Goal: Communication & Community: Answer question/provide support

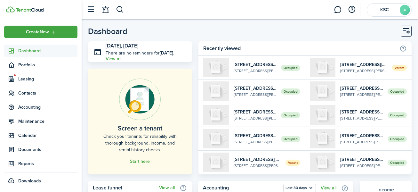
scroll to position [0, 0]
click at [26, 49] on span "Dashboard" at bounding box center [47, 50] width 59 height 7
click at [104, 10] on link at bounding box center [105, 10] width 12 height 16
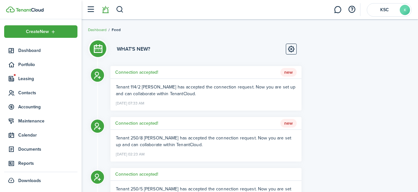
click at [289, 123] on span "New" at bounding box center [288, 123] width 16 height 9
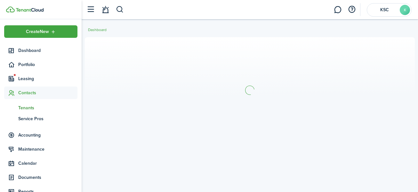
click at [105, 10] on link at bounding box center [105, 10] width 12 height 16
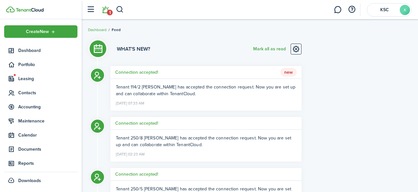
click at [288, 73] on span "New" at bounding box center [288, 72] width 16 height 9
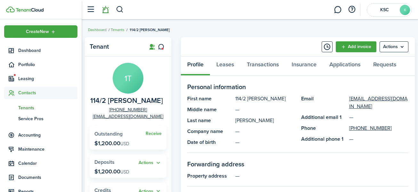
click at [105, 9] on link at bounding box center [105, 10] width 12 height 16
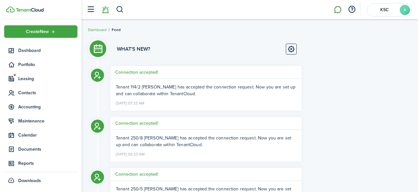
click at [339, 9] on link at bounding box center [338, 10] width 12 height 16
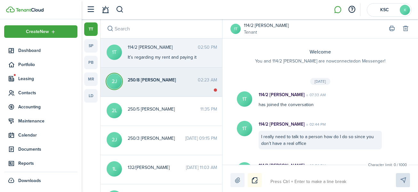
scroll to position [26, 0]
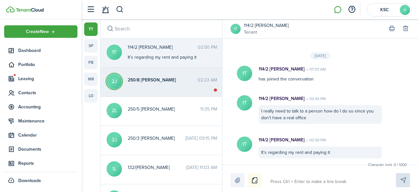
click at [157, 86] on div "250/8 [PERSON_NAME] 02:23 AM" at bounding box center [172, 82] width 99 height 10
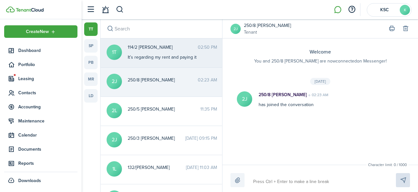
click at [189, 56] on div "It’s regarding my rent and paying it" at bounding box center [168, 57] width 80 height 7
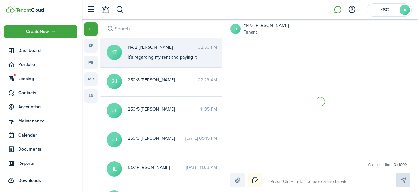
scroll to position [26, 0]
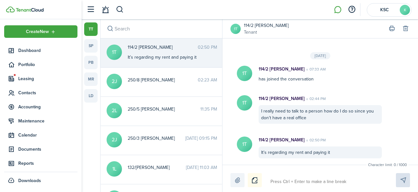
click at [275, 180] on textarea at bounding box center [325, 181] width 115 height 11
click at [314, 186] on textarea at bounding box center [325, 181] width 115 height 11
type textarea "yo"
type textarea "you"
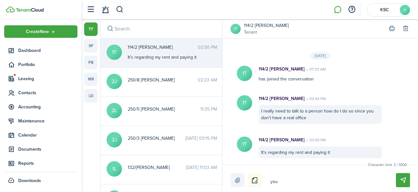
type textarea "you"
type textarea "you a"
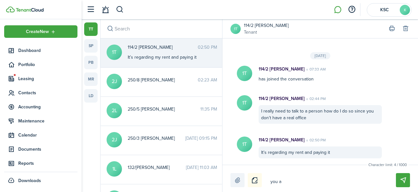
type textarea "you ar"
type textarea "you are"
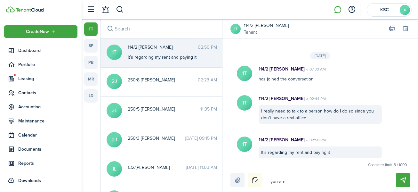
type textarea "you are"
type textarea "you are w"
type textarea "you are we"
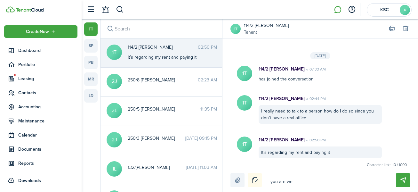
type textarea "you are wel"
type textarea "you are welc"
type textarea "you are welco"
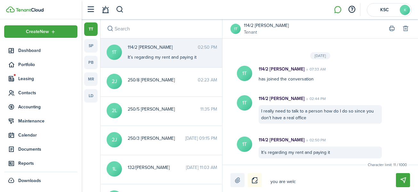
type textarea "you are welco"
type textarea "you are welcom"
type textarea "you are welcome"
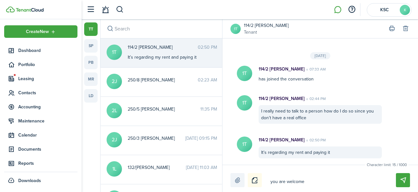
type textarea "you are welcome"
type textarea "you are welcome t"
type textarea "you are welcome to"
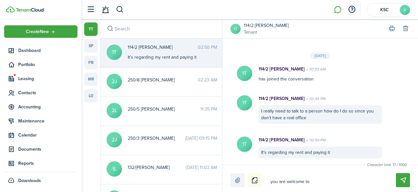
type textarea "you are welcome to"
type textarea "you are welcome to c"
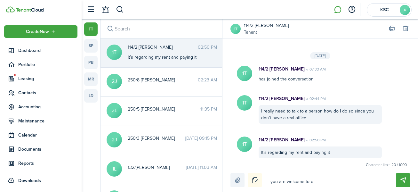
type textarea "you are welcome to ca"
type textarea "you are welcome to cal"
type textarea "you are welcome to call"
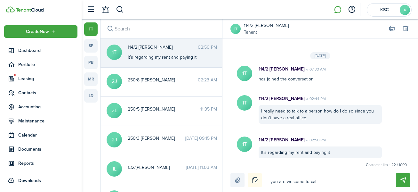
type textarea "you are welcome to call"
type textarea "you are welcome to call m"
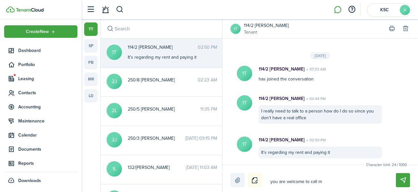
type textarea "you are welcome to call me"
type textarea "you are welcome to call me a"
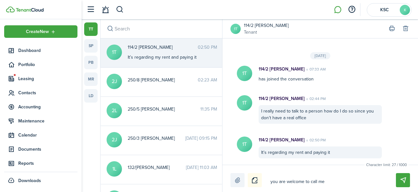
type textarea "you are welcome to call me a"
type textarea "you are welcome to call me at"
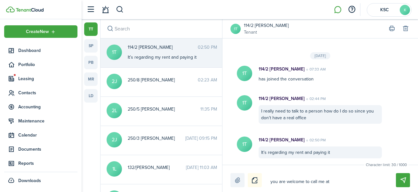
type textarea "you are welcome to call me at 8"
type textarea "you are welcome to call me at 85"
type textarea "you are welcome to call me at 859"
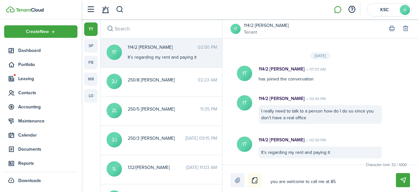
type textarea "you are welcome to call me at 859"
type textarea "you are welcome to call me at 859-"
type textarea "you are welcome to call me at 859-9"
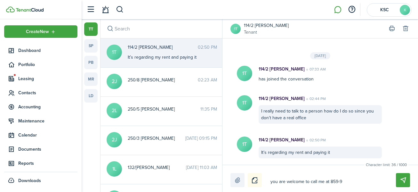
type textarea "you are welcome to call me at 859-97"
type textarea "you are welcome to call me at 859-979"
type textarea "you are welcome to call me at [PHONE_NUMBER]"
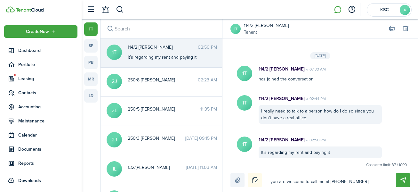
type textarea "you are welcome to call me at [PHONE_NUMBER]"
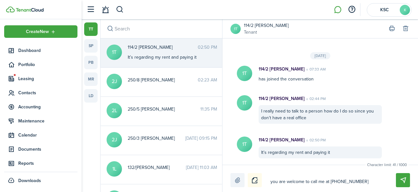
type textarea "you are welcome to call me at [PHONE_NUMBER]"
type textarea "you are welcome to call me at [PHONE_NUMBER]."
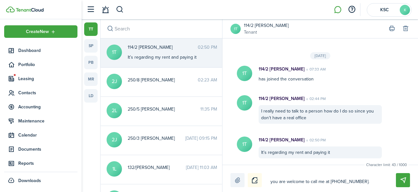
type textarea "you are welcome to call me at [PHONE_NUMBER]."
type textarea "you are welcome to call me at [PHONE_NUMBER]. O"
type textarea "you are welcome to call me at [PHONE_NUMBER]. Of"
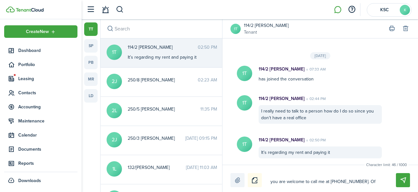
type textarea "you are welcome to call me at [PHONE_NUMBER]. O"
type textarea "you are welcome to call me at [PHONE_NUMBER]."
type textarea "you are welcome to call me at [PHONE_NUMBER]. I"
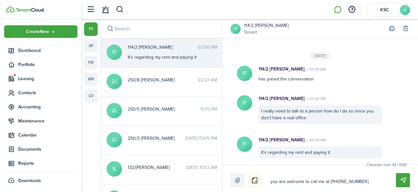
type textarea "you are welcome to call me at [PHONE_NUMBER]. I"
type textarea "you are welcome to call me at [PHONE_NUMBER]. If"
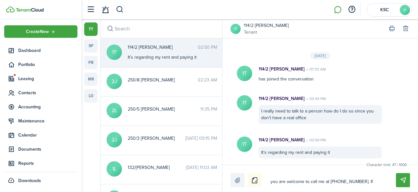
type textarea "you are welcome to call me at [PHONE_NUMBER]. If I"
type textarea "you are welcome to call me at [PHONE_NUMBER]. If Id"
type textarea "you are welcome to call me at [PHONE_NUMBER]. If I"
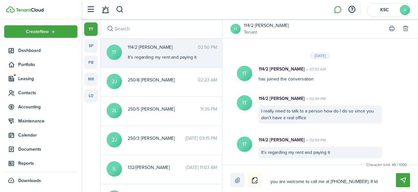
type textarea "you are welcome to call me at [PHONE_NUMBER]. If I"
type textarea "you are welcome to call me at [PHONE_NUMBER]. If I d"
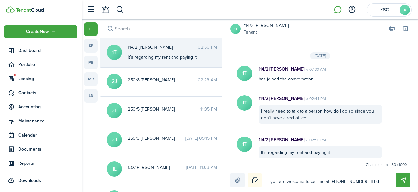
type textarea "you are welcome to call me at [PHONE_NUMBER]. If I do"
type textarea "you are welcome to call me at [PHONE_NUMBER]. If I don"
type textarea "you are welcome to call me at [PHONE_NUMBER]. If I don'"
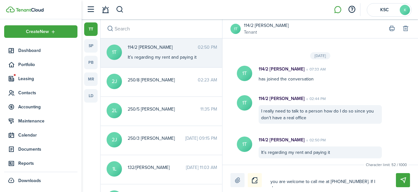
type textarea "you are welcome to call me at [PHONE_NUMBER]. If I don'"
type textarea "you are welcome to call me at [PHONE_NUMBER]. If I don't"
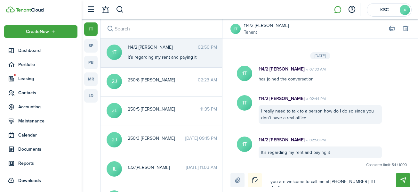
type textarea "you are welcome to call me at [PHONE_NUMBER]. If I don't a"
type textarea "you are welcome to call me at [PHONE_NUMBER]. If I don't an"
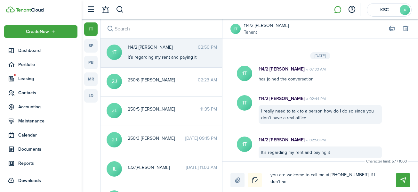
type textarea "you are welcome to call me at [PHONE_NUMBER]. If I don't ans"
type textarea "you are welcome to call me at [PHONE_NUMBER]. If I don't answ"
type textarea "you are welcome to call me at [PHONE_NUMBER]. If I don't answe"
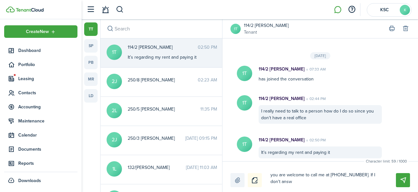
type textarea "you are welcome to call me at [PHONE_NUMBER]. If I don't answe"
type textarea "you are welcome to call me at [PHONE_NUMBER]. If I don't answer"
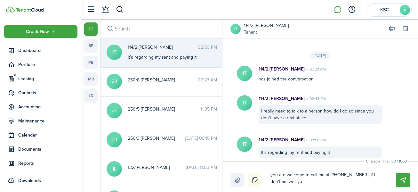
type textarea "you are welcome to call me at [PHONE_NUMBER]. If I don't answer you"
type textarea "you are welcome to call me at [PHONE_NUMBER]. If I don't answer you c"
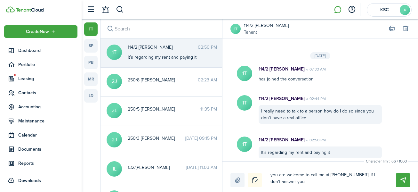
type textarea "you are welcome to call me at [PHONE_NUMBER]. If I don't answer you c"
click at [341, 184] on textarea "you are welcome to call me at [PHONE_NUMBER]. If I don't answer you c" at bounding box center [325, 178] width 115 height 18
type textarea "you are welcome to call me at [PHONE_NUMBER]. If I don't answer you ca"
type textarea "you are welcome to call me at [PHONE_NUMBER]. If I don't answer you can"
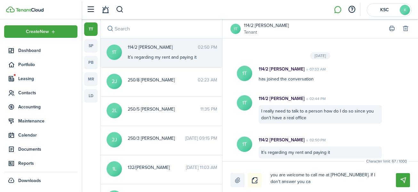
type textarea "you are welcome to call me at [PHONE_NUMBER]. If I don't answer you can"
type textarea "you are welcome to call me at [PHONE_NUMBER]. If I don't answer you can l"
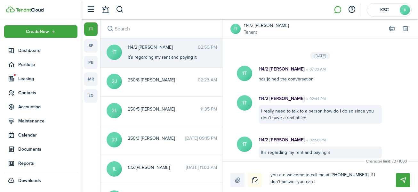
type textarea "you are welcome to call me at [PHONE_NUMBER]. If I don't answer you can le"
type textarea "you are welcome to call me at [PHONE_NUMBER]. If I don't answer you can lea"
type textarea "you are welcome to call me at [PHONE_NUMBER]. If I don't answer you can leav"
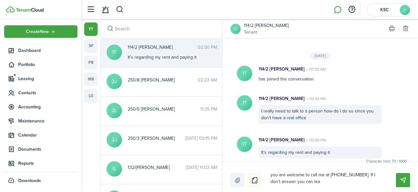
type textarea "you are welcome to call me at [PHONE_NUMBER]. If I don't answer you can leav"
type textarea "you are welcome to call me at [PHONE_NUMBER]. If I don't answer you can leave"
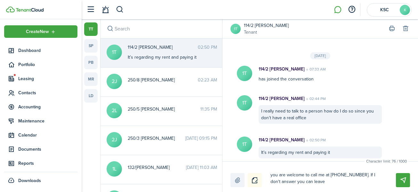
type textarea "you are welcome to call me at [PHONE_NUMBER]. If I don't answer you can leave a"
type textarea "you are welcome to call me at [PHONE_NUMBER]. If I don't answer you can leave a…"
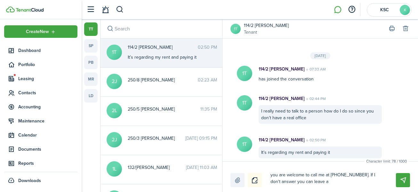
type textarea "you are welcome to call me at [PHONE_NUMBER]. If I don't answer you can leave a…"
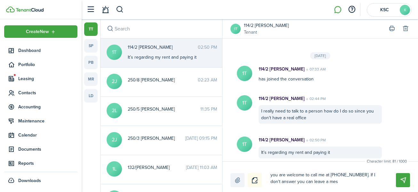
type textarea "you are welcome to call me at [PHONE_NUMBER]. If I don't answer you can leave a…"
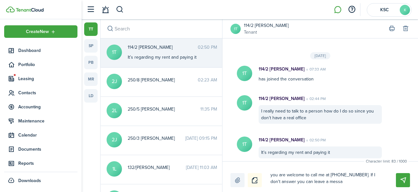
type textarea "you are welcome to call me at [PHONE_NUMBER]. If I don't answer you can leave a…"
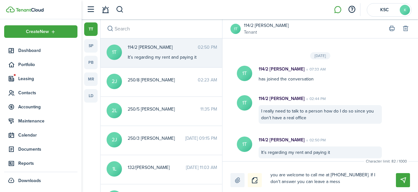
type textarea "you are welcome to call me at [PHONE_NUMBER]. If I don't answer you can leave a…"
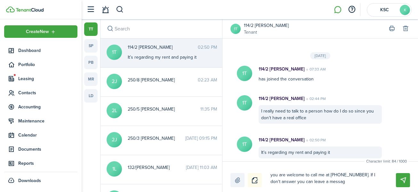
type textarea "you are welcome to call me at [PHONE_NUMBER]. If I don't answer you can leave a…"
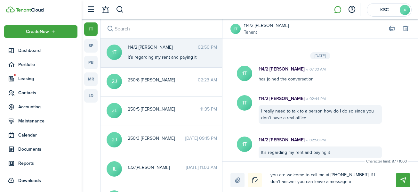
type textarea "you are welcome to call me at [PHONE_NUMBER]. If I don't answer you can leave a…"
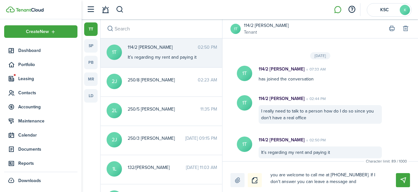
type textarea "you are welcome to call me at [PHONE_NUMBER]. If I don't answer you can leave a…"
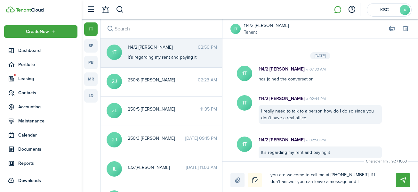
type textarea "you are welcome to call me at [PHONE_NUMBER]. If I don't answer you can leave a…"
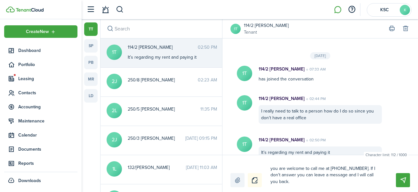
click at [316, 167] on textarea "you are welcome to call me at [PHONE_NUMBER]. If I don't answer you can leave a…" at bounding box center [325, 175] width 115 height 24
click at [317, 167] on textarea "you are welcome to call me at [PHONE_NUMBER]. If I don't answer you can leave a…" at bounding box center [325, 175] width 115 height 24
drag, startPoint x: 360, startPoint y: 167, endPoint x: 362, endPoint y: 179, distance: 12.1
click at [362, 179] on textarea "you are welcome to text me at [PHONE_NUMBER]. If I don't answer you can leave a…" at bounding box center [325, 175] width 115 height 24
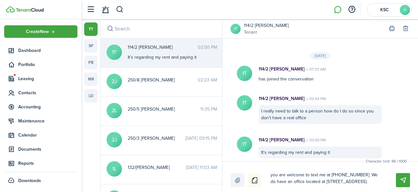
click at [361, 179] on textarea "you are welcome to text me at [PHONE_NUMBER]. We do have an office located at […" at bounding box center [325, 178] width 115 height 18
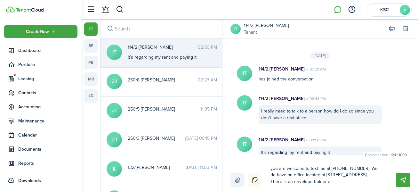
click at [361, 179] on textarea "you are welcome to text me at [PHONE_NUMBER]. We do have an office located at […" at bounding box center [325, 175] width 115 height 24
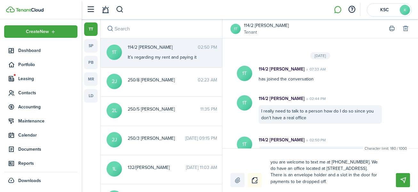
click at [361, 179] on textarea "you are welcome to text me at [PHONE_NUMBER]. We do have an office located at […" at bounding box center [325, 172] width 115 height 30
click at [404, 177] on button "Send" at bounding box center [403, 180] width 14 height 14
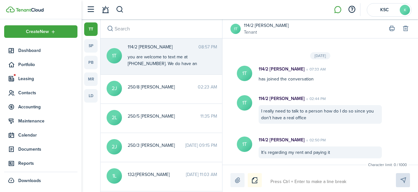
scroll to position [87, 0]
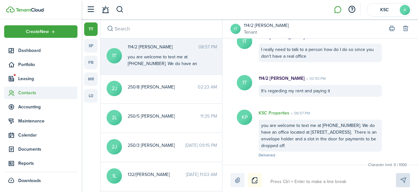
click at [29, 91] on span "Contacts" at bounding box center [47, 92] width 59 height 7
